Goal: Obtain resource: Download file/media

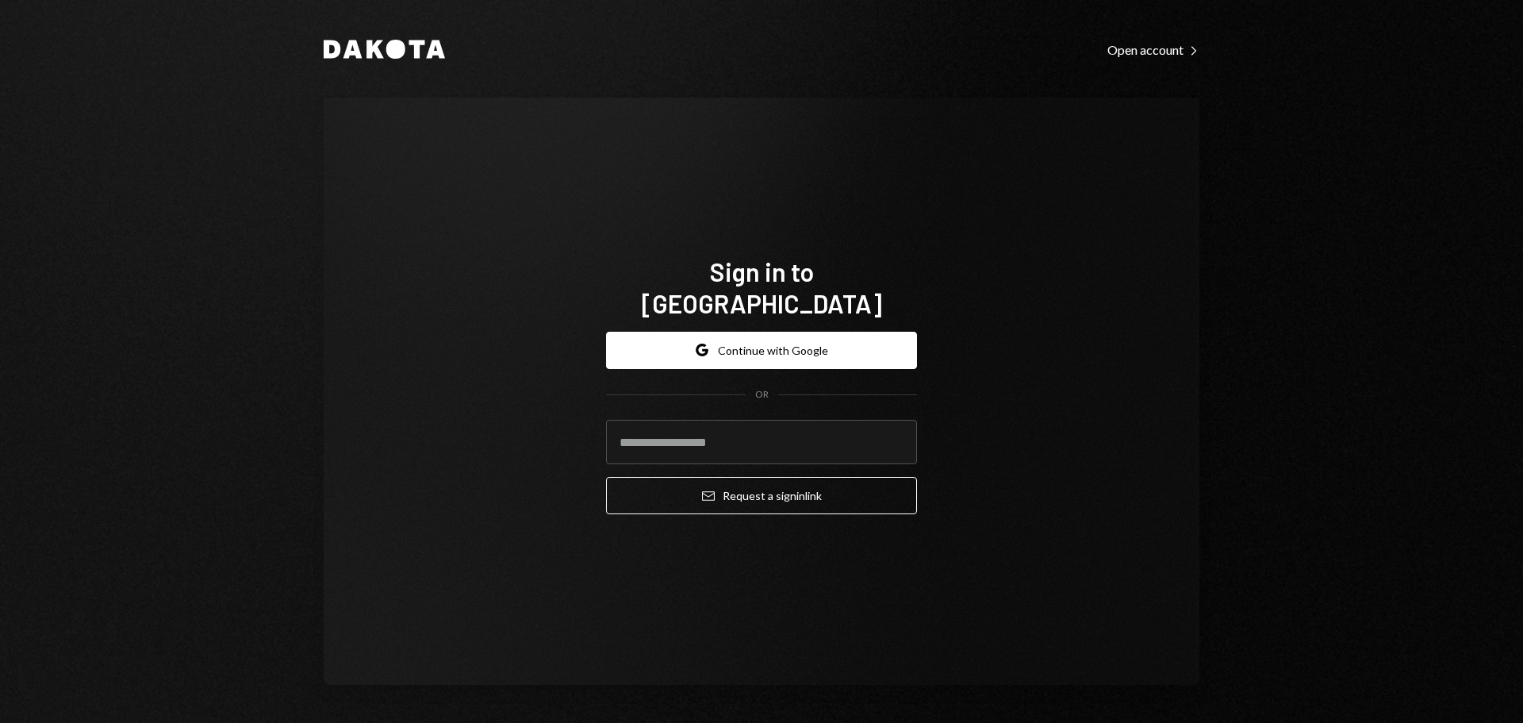
type input "**********"
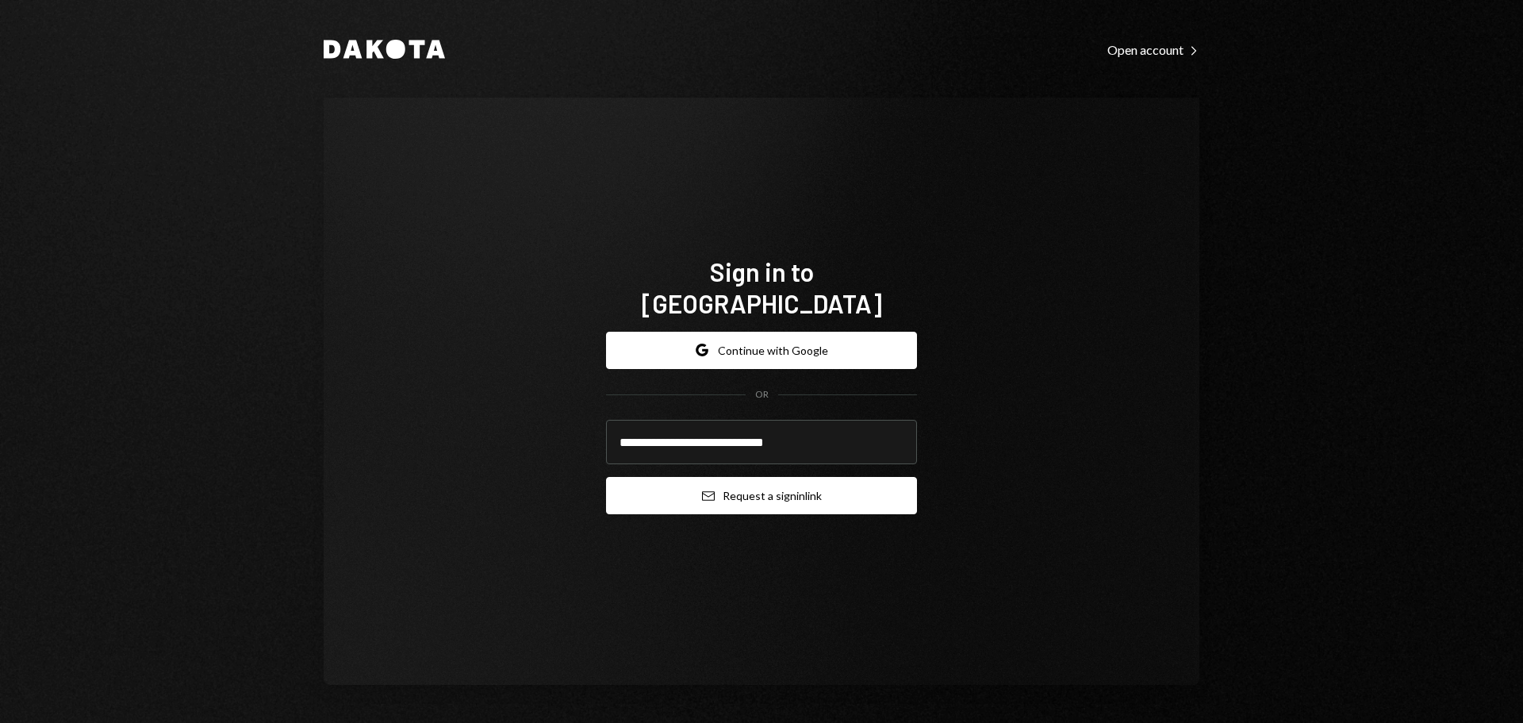
click at [698, 483] on button "Email Request a sign in link" at bounding box center [761, 495] width 311 height 37
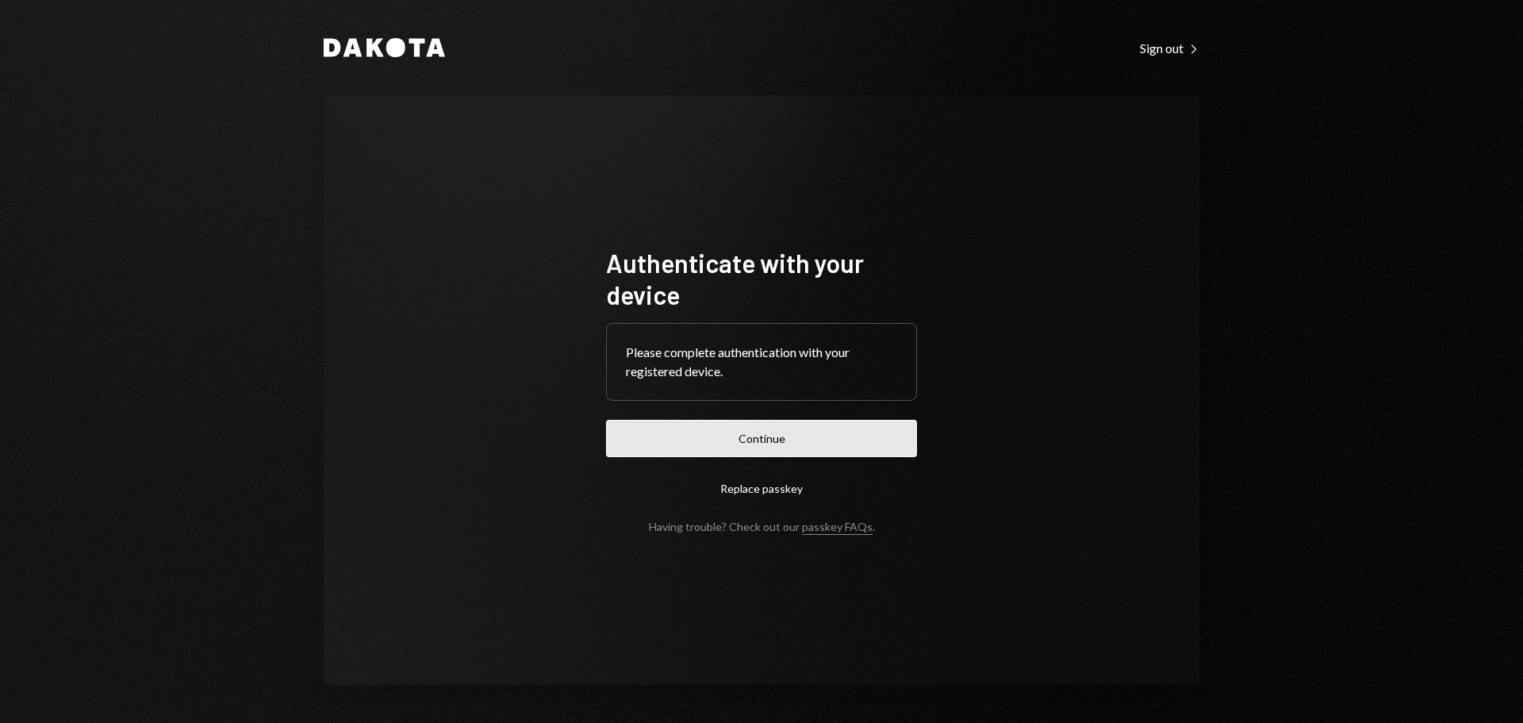
click at [789, 443] on button "Continue" at bounding box center [761, 438] width 311 height 37
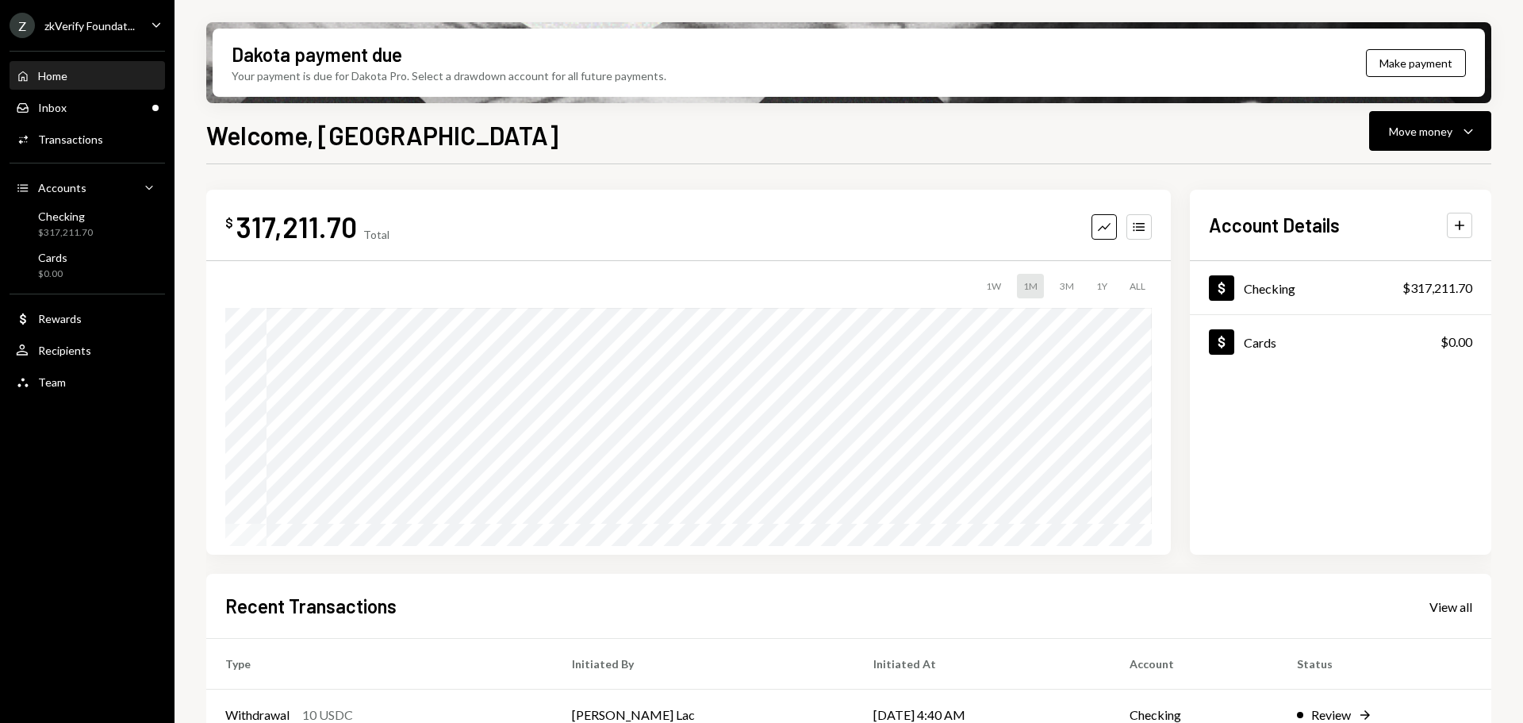
click at [105, 26] on div "zkVerify Foundat..." at bounding box center [89, 25] width 90 height 13
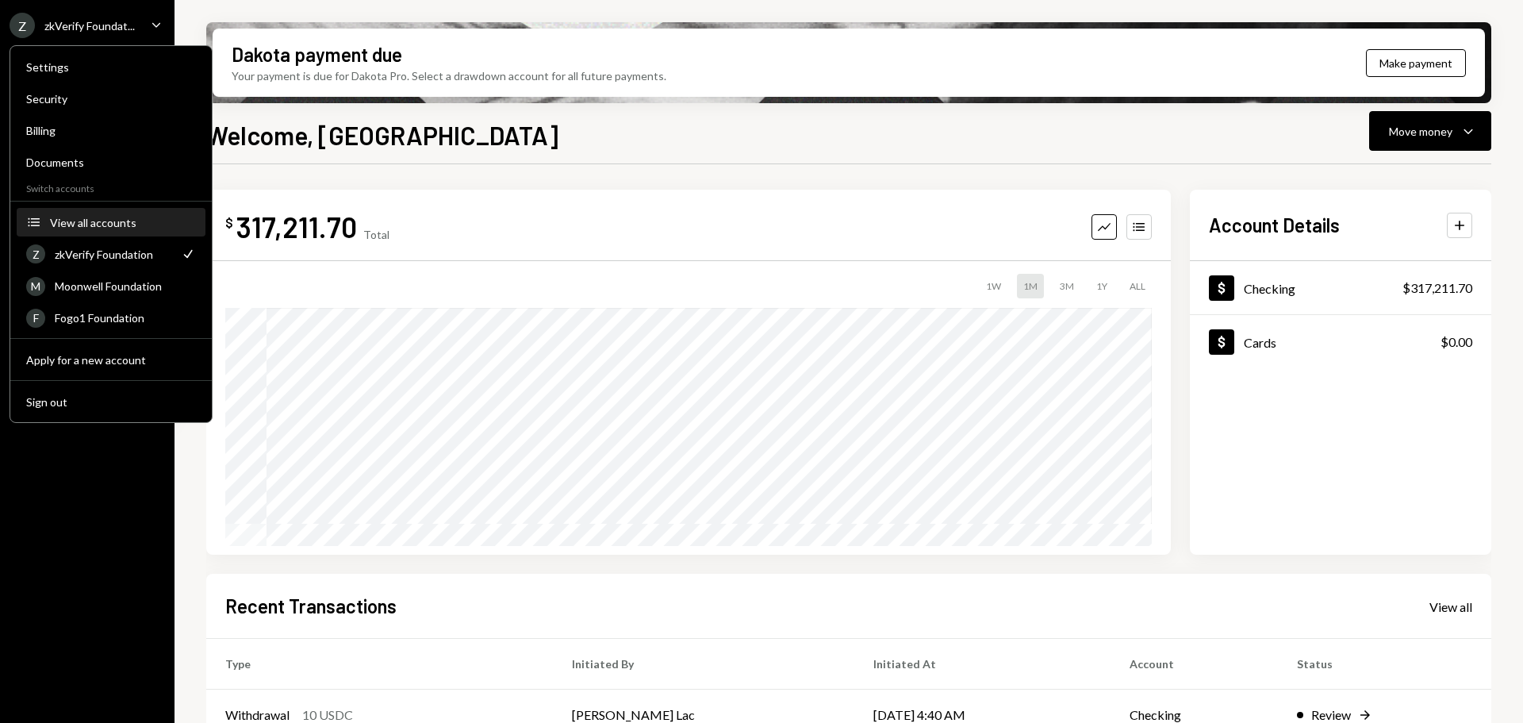
click at [115, 227] on div "View all accounts" at bounding box center [123, 222] width 146 height 13
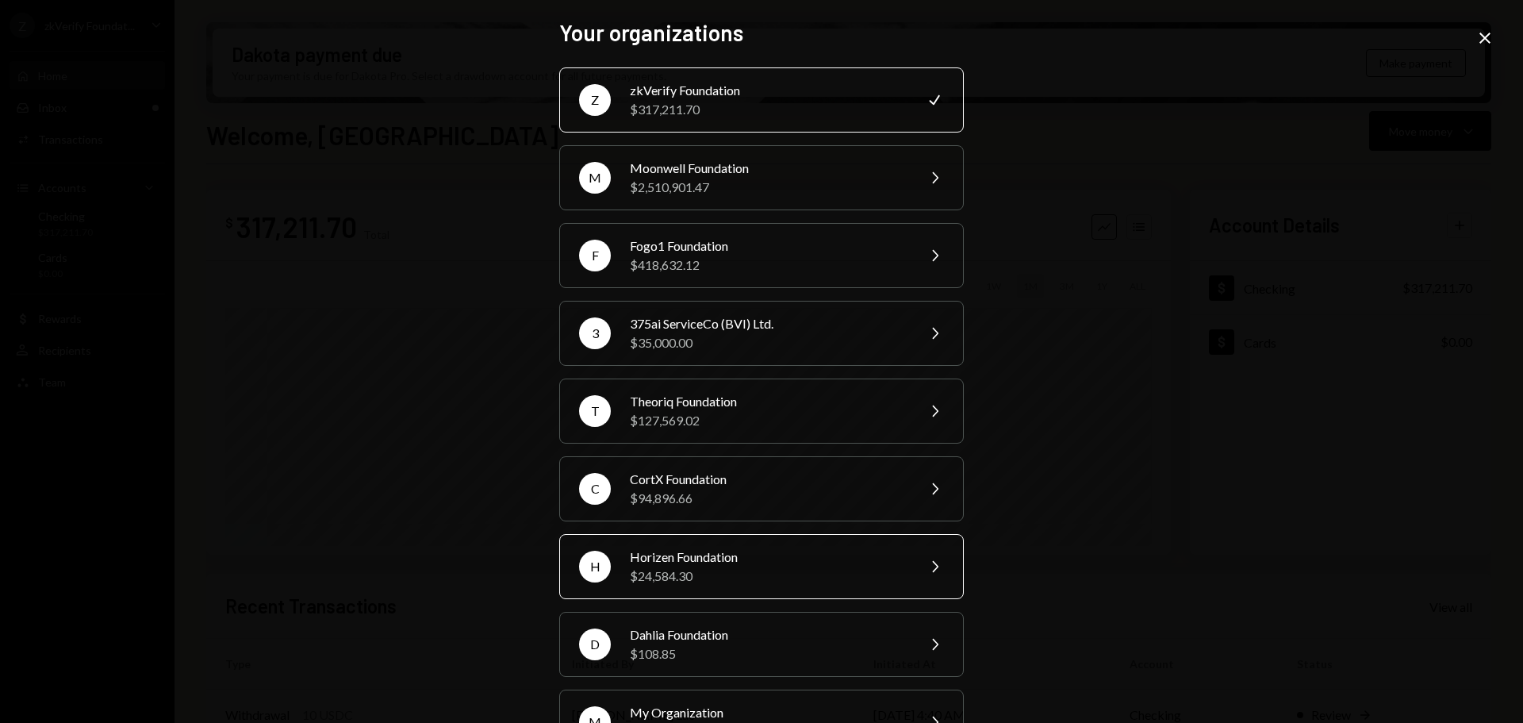
click at [704, 574] on div "$24,584.30" at bounding box center [768, 575] width 276 height 19
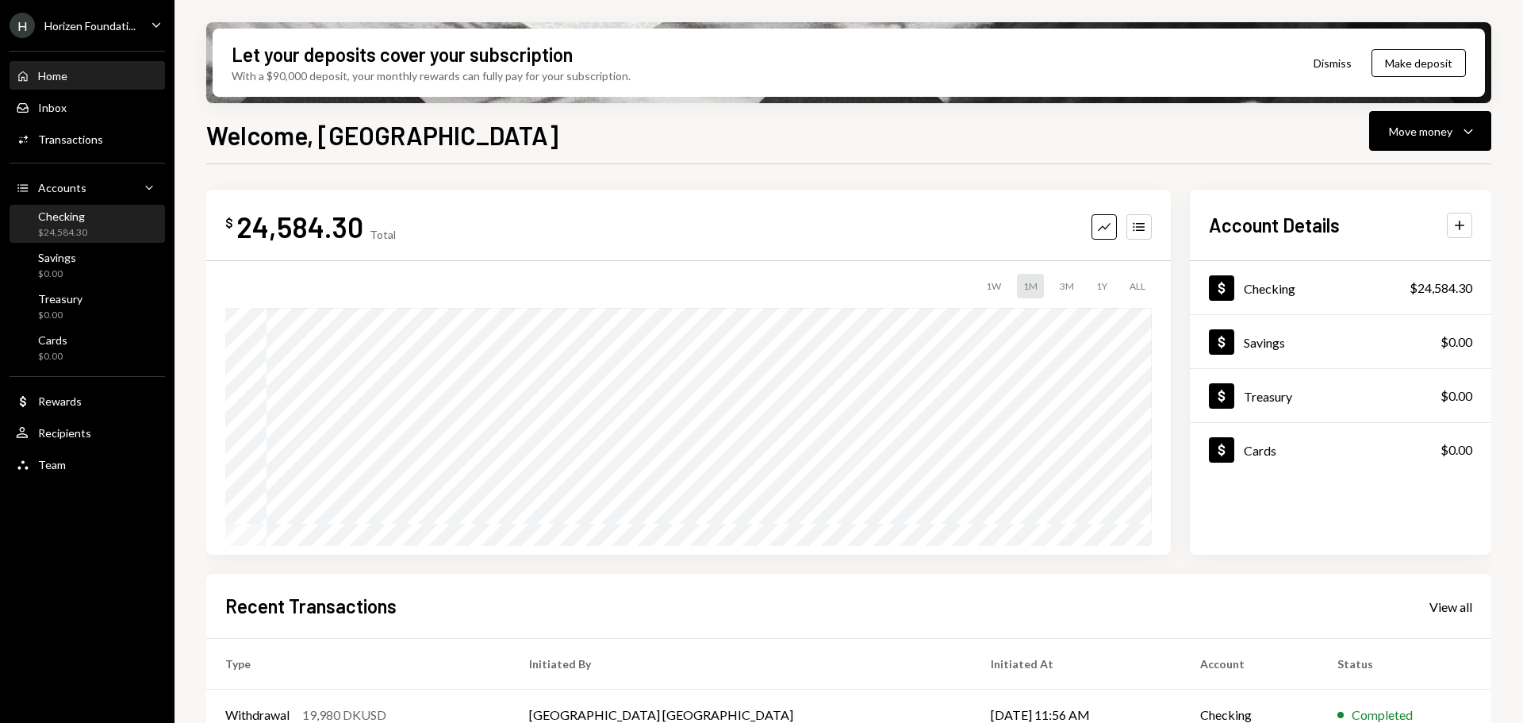
click at [75, 228] on div "$24,584.30" at bounding box center [62, 232] width 49 height 13
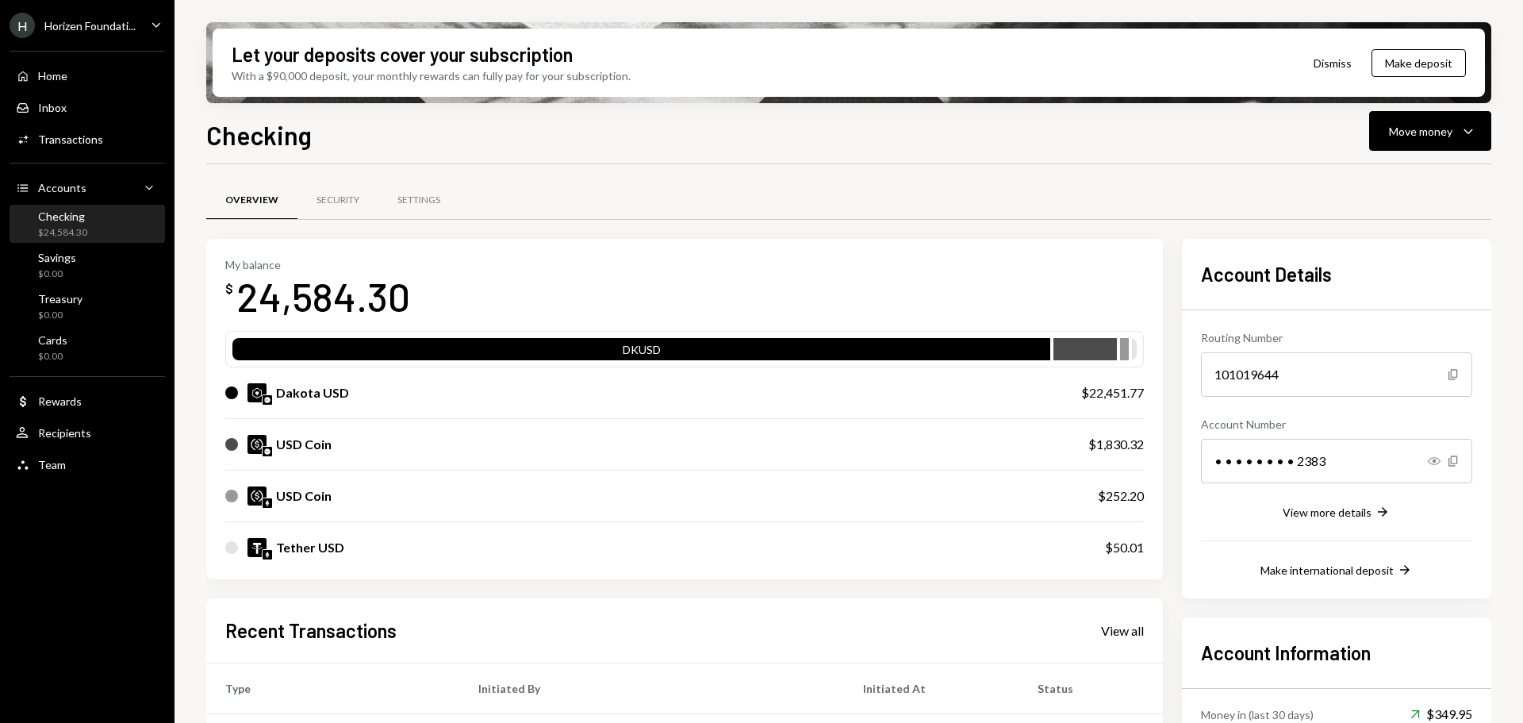
click at [75, 30] on div "Horizen Foundati..." at bounding box center [89, 25] width 91 height 13
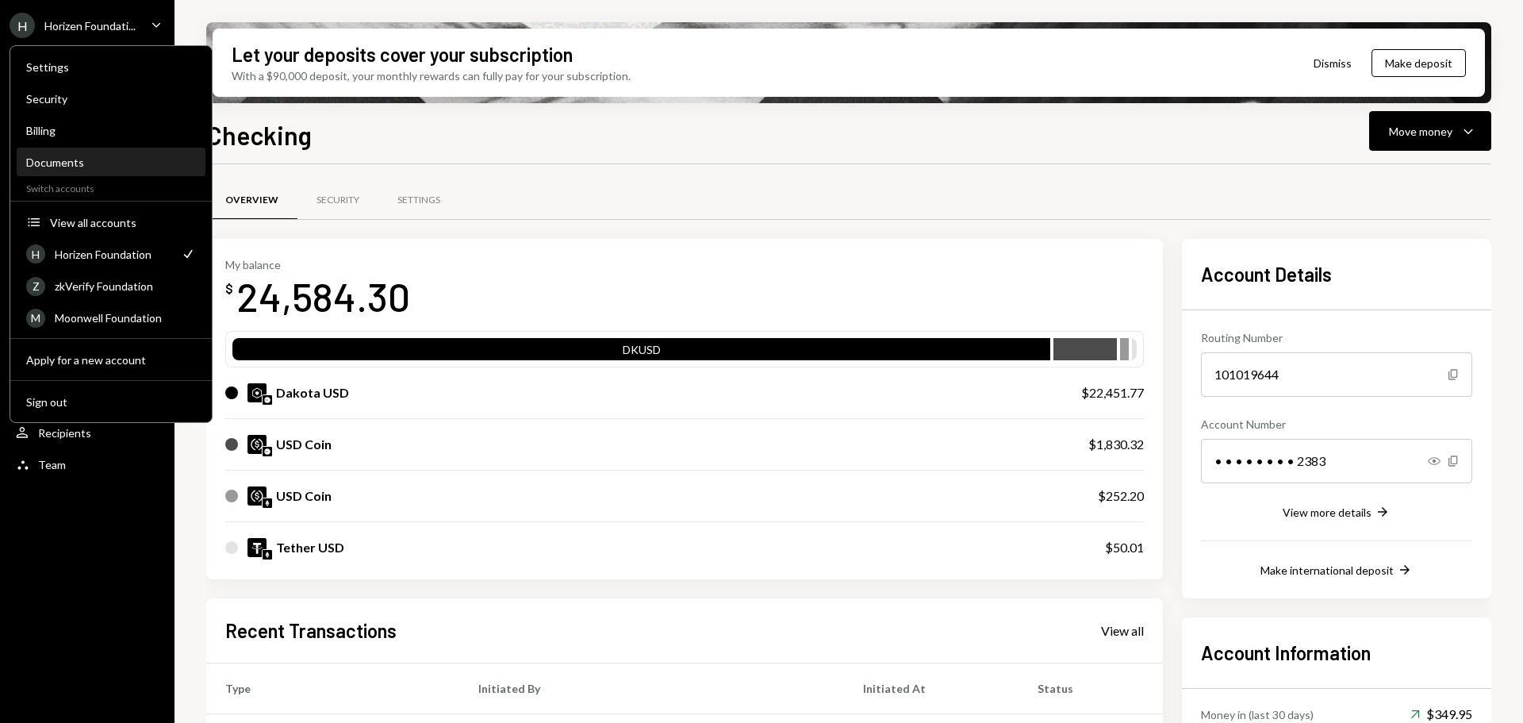
click at [84, 155] on div "Documents" at bounding box center [111, 161] width 170 height 13
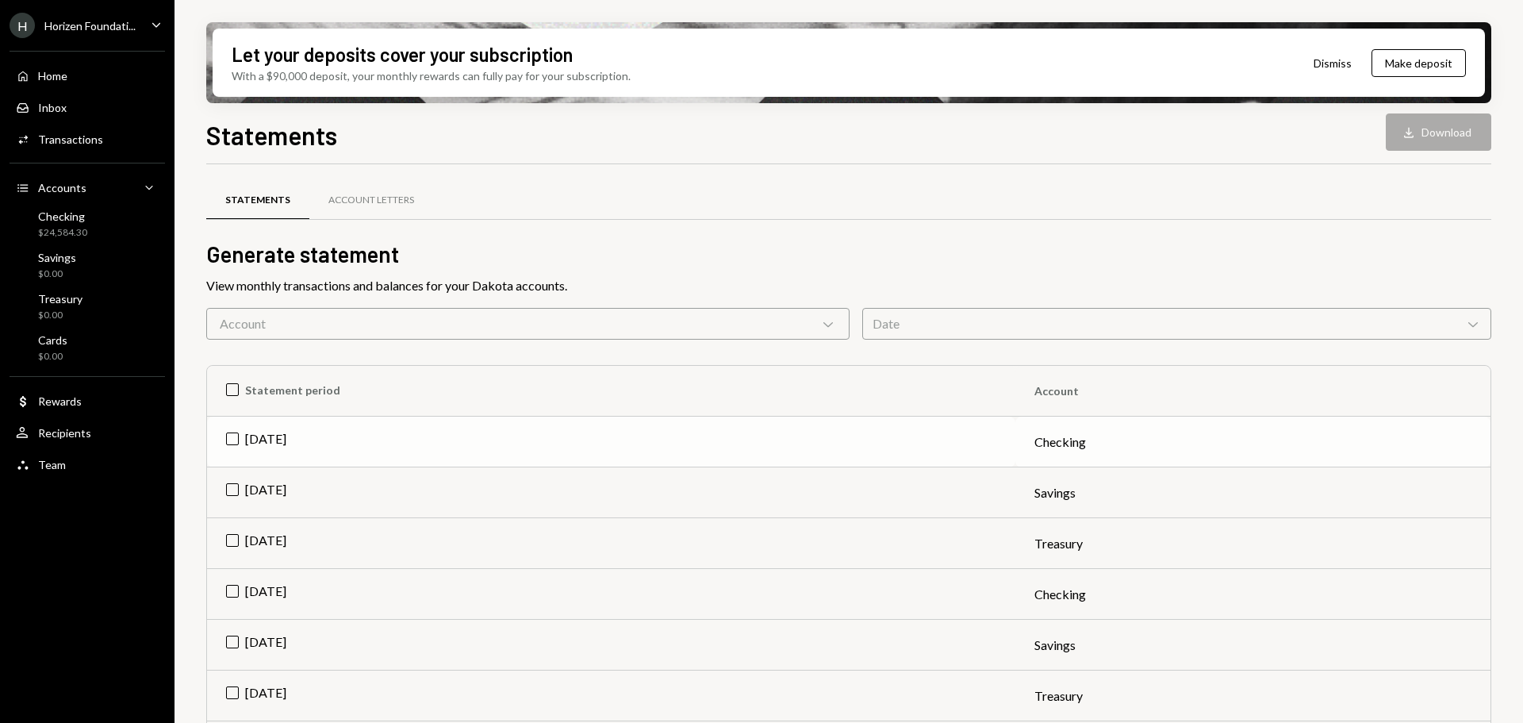
click at [452, 458] on td "Aug 2025" at bounding box center [611, 442] width 808 height 51
click at [1426, 132] on button "Download Download" at bounding box center [1439, 131] width 106 height 37
